Goal: Task Accomplishment & Management: Complete application form

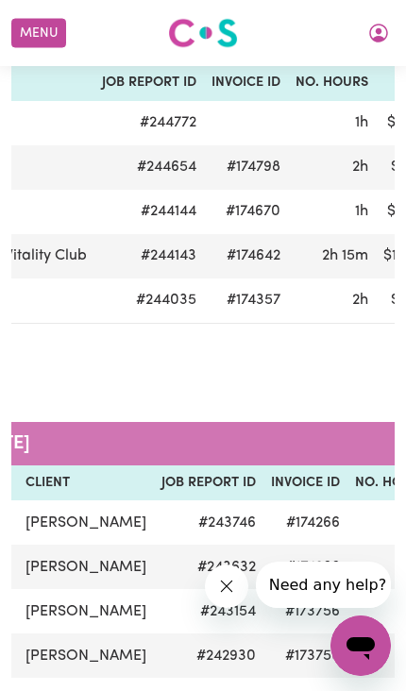
scroll to position [0, 203]
click at [35, 40] on button "Menu" at bounding box center [38, 33] width 55 height 29
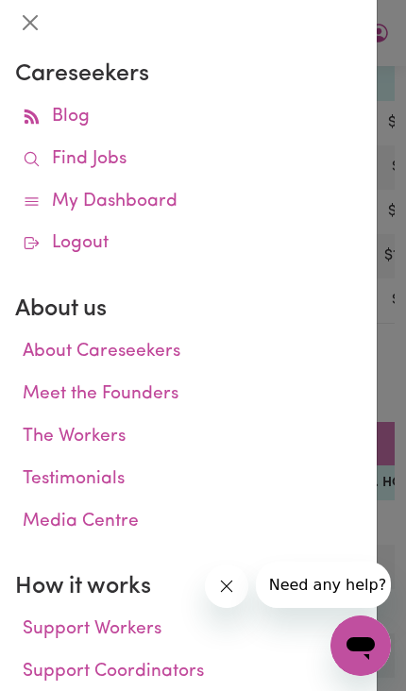
click at [161, 199] on link "My Dashboard" at bounding box center [188, 202] width 347 height 42
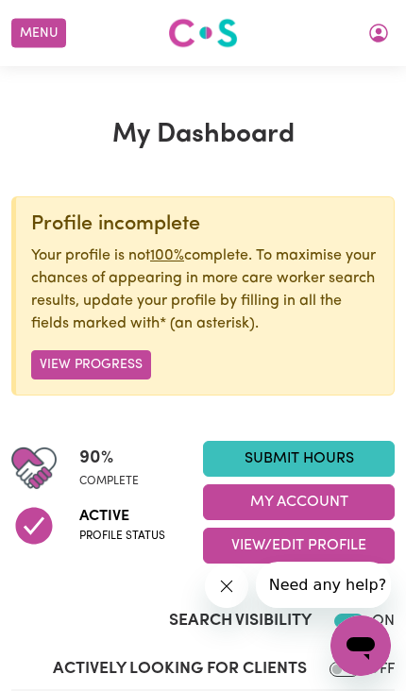
click at [351, 456] on link "Submit Hours" at bounding box center [299, 459] width 192 height 36
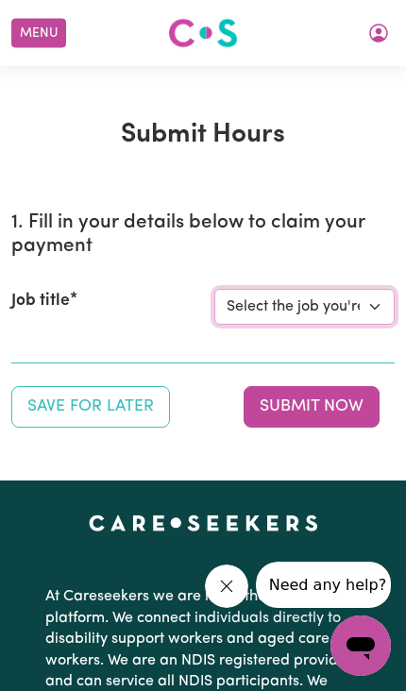
click at [371, 303] on select "Select the job you're submitting hours for... [[PERSON_NAME] Vitality Club] [DE…" at bounding box center [304, 307] width 180 height 36
select select "14225"
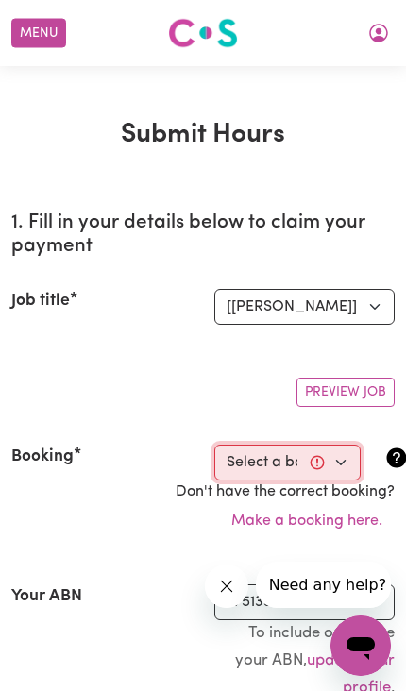
click at [343, 461] on select "Select a booking... [DATE] 11:00am to 12:00pm (RECURRING) [DATE] 11:00am to 12:…" at bounding box center [287, 463] width 146 height 36
select select "355922"
type input "[DATE]"
type input "13"
type input "10"
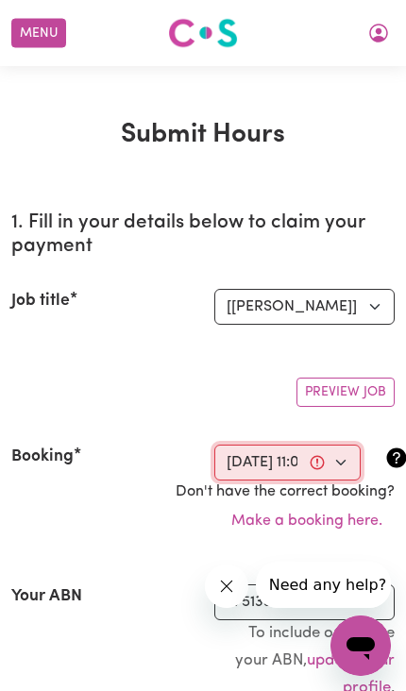
type input "2025"
type input "11:00"
type input "11"
type input "0"
select select "am"
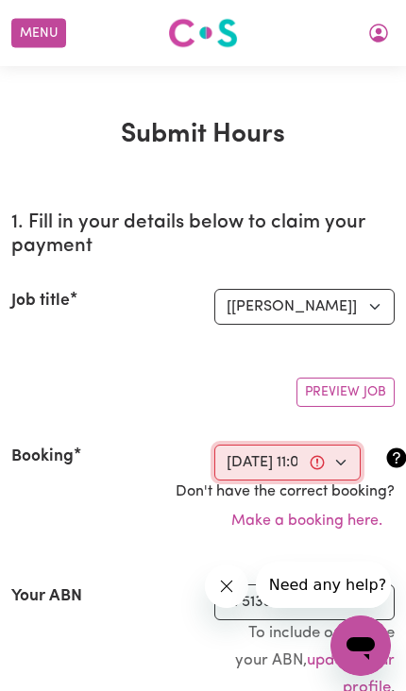
type input "12:00"
type input "12"
type input "0"
select select "pm"
select select "50-Weekday"
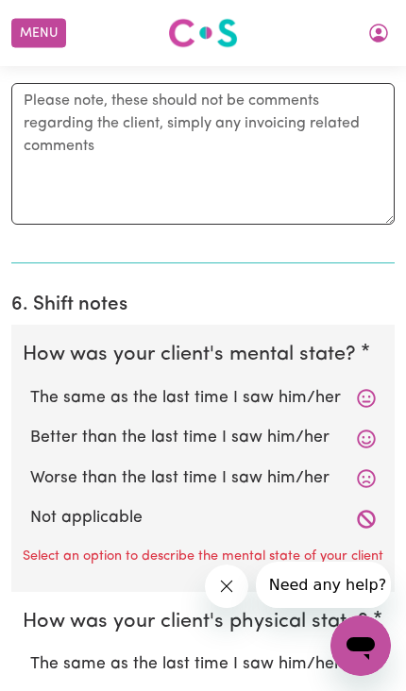
scroll to position [1678, 0]
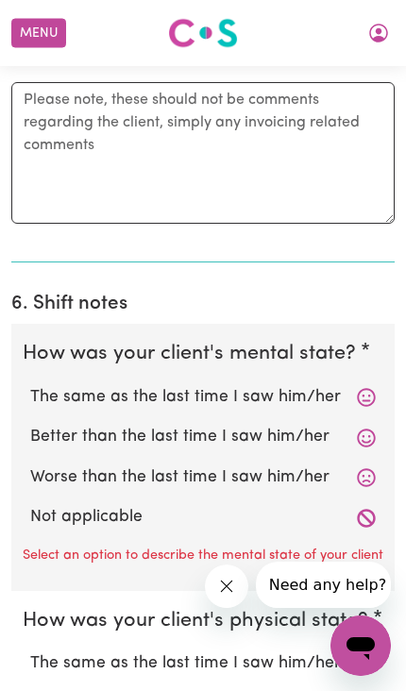
click at [291, 433] on label "Better than the last time I saw him/her" at bounding box center [203, 437] width 346 height 25
click at [30, 425] on input "Better than the last time I saw him/her" at bounding box center [29, 424] width 1 height 1
radio input "true"
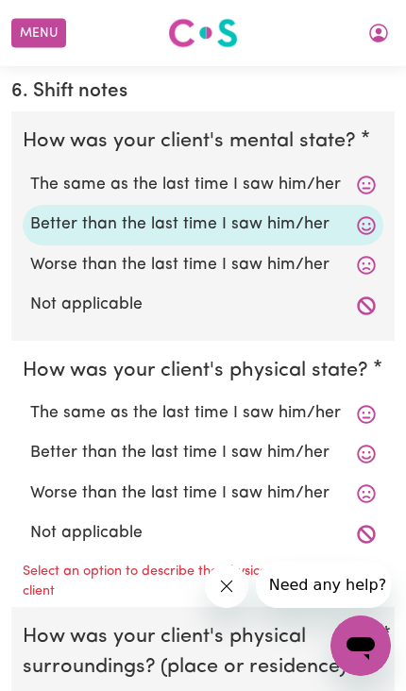
scroll to position [1933, 0]
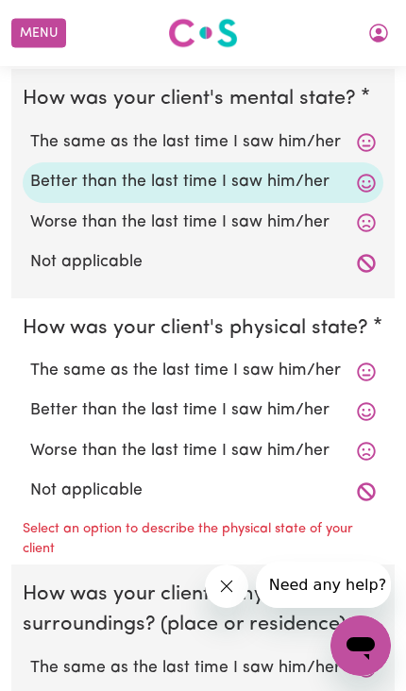
click at [284, 399] on label "Better than the last time I saw him/her" at bounding box center [203, 411] width 346 height 25
click at [30, 398] on input "Better than the last time I saw him/her" at bounding box center [29, 398] width 1 height 1
radio input "true"
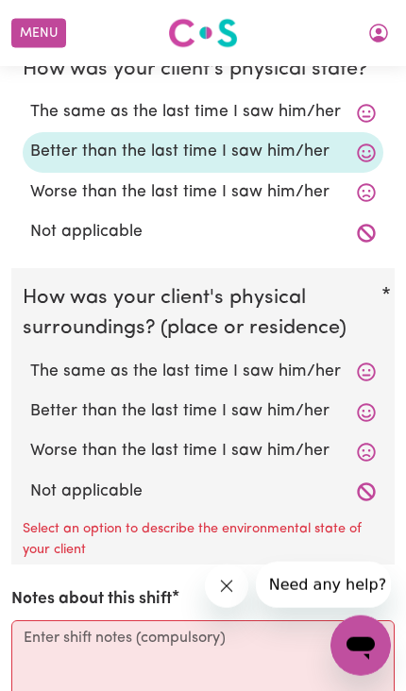
click at [280, 403] on label "Better than the last time I saw him/her" at bounding box center [203, 411] width 346 height 25
click at [30, 399] on input "Better than the last time I saw him/her" at bounding box center [29, 399] width 1 height 1
radio input "true"
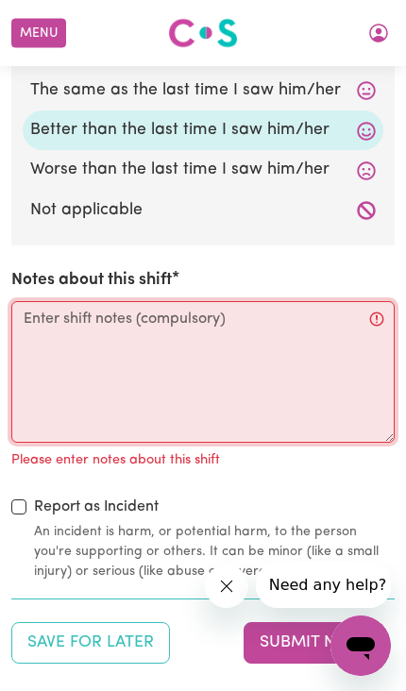
click at [74, 316] on textarea "Notes about this shift" at bounding box center [202, 372] width 383 height 142
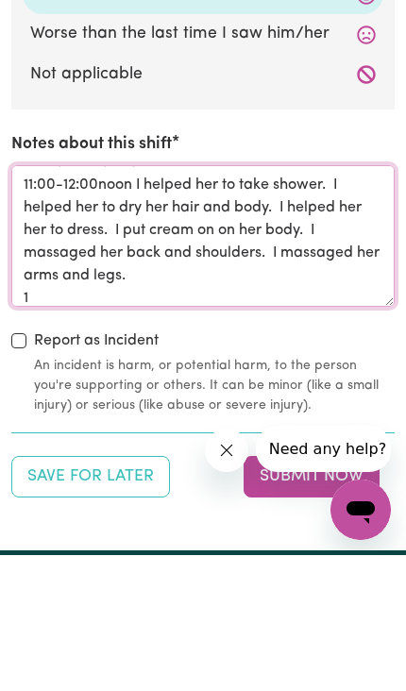
scroll to position [21, 0]
type textarea "11:00am I started the shift 11:00-12:00noon I helped her to take shower. I help…"
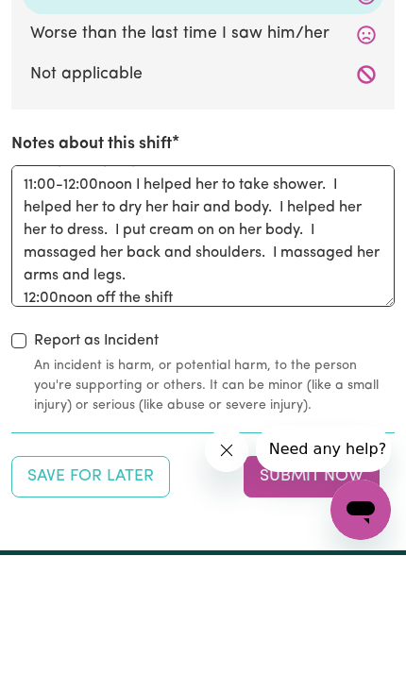
scroll to position [2609, 0]
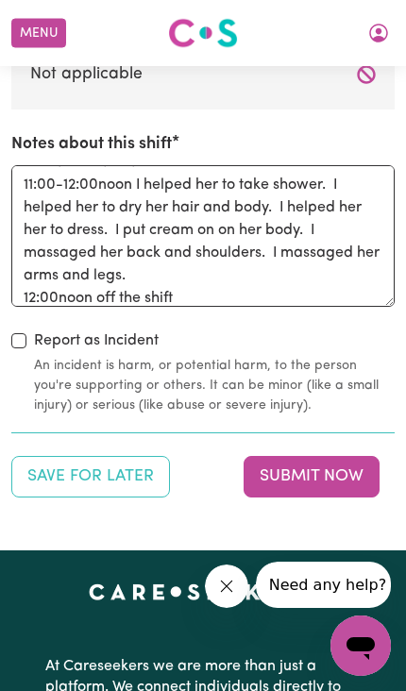
click at [348, 462] on button "Submit Now" at bounding box center [312, 477] width 136 height 42
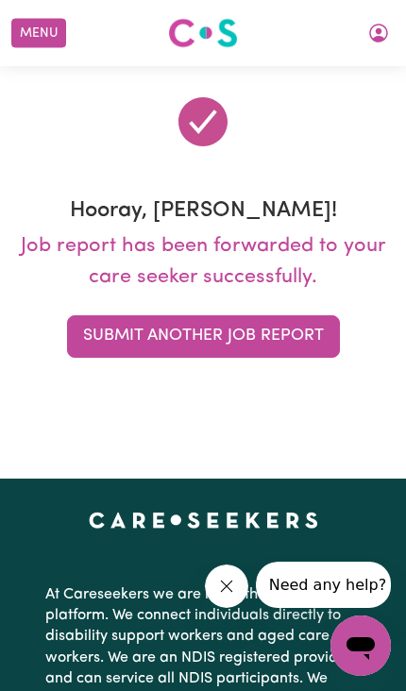
scroll to position [0, 0]
